Goal: Find specific page/section: Find specific page/section

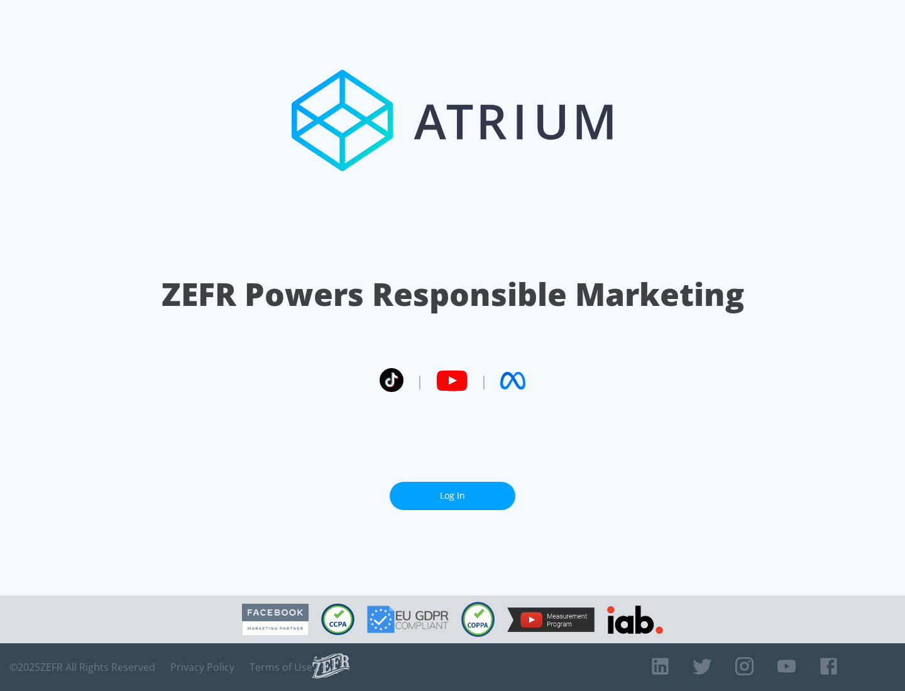
click at [452, 491] on link "Log In" at bounding box center [453, 496] width 126 height 28
